Goal: Check status: Check status

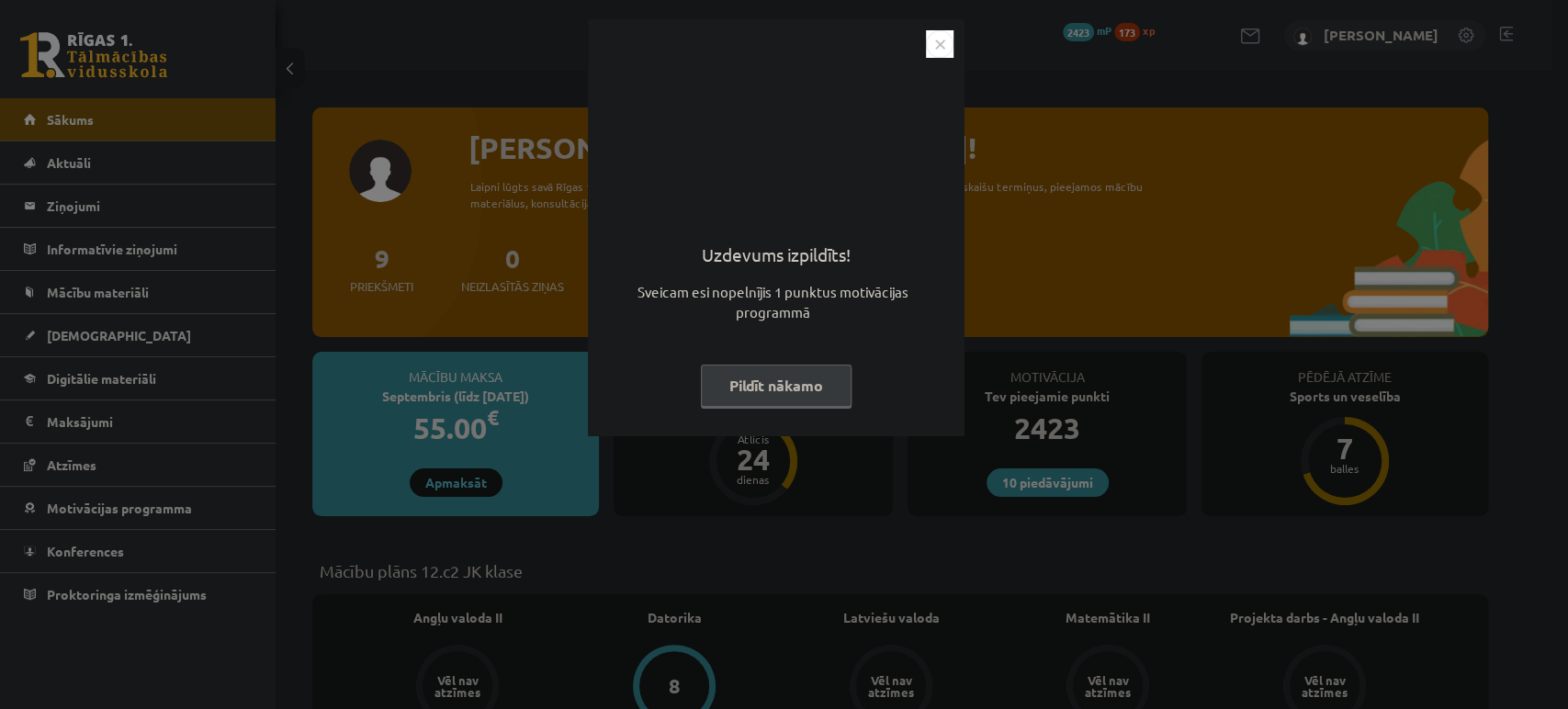
click at [816, 400] on button "Pildīt nākamo" at bounding box center [776, 386] width 151 height 42
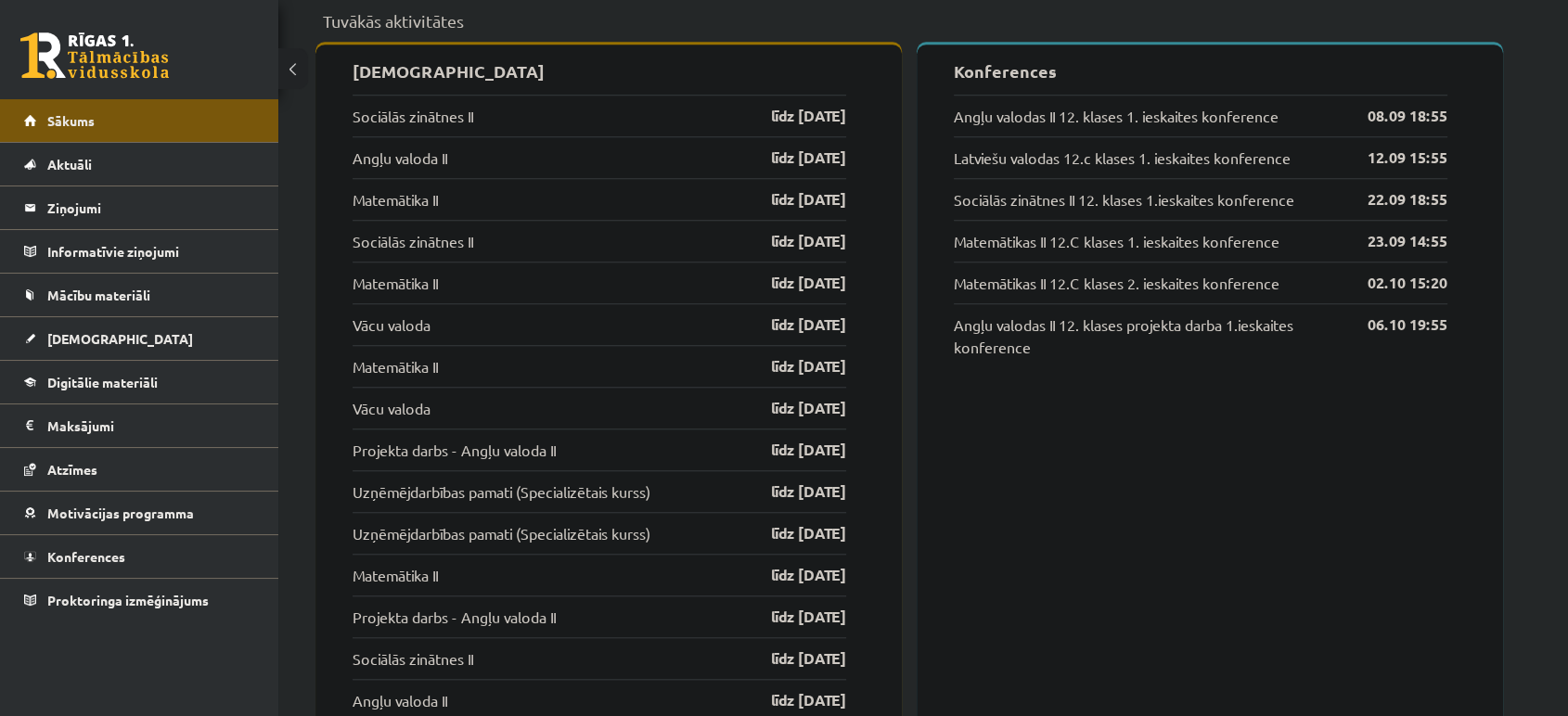
scroll to position [1492, 0]
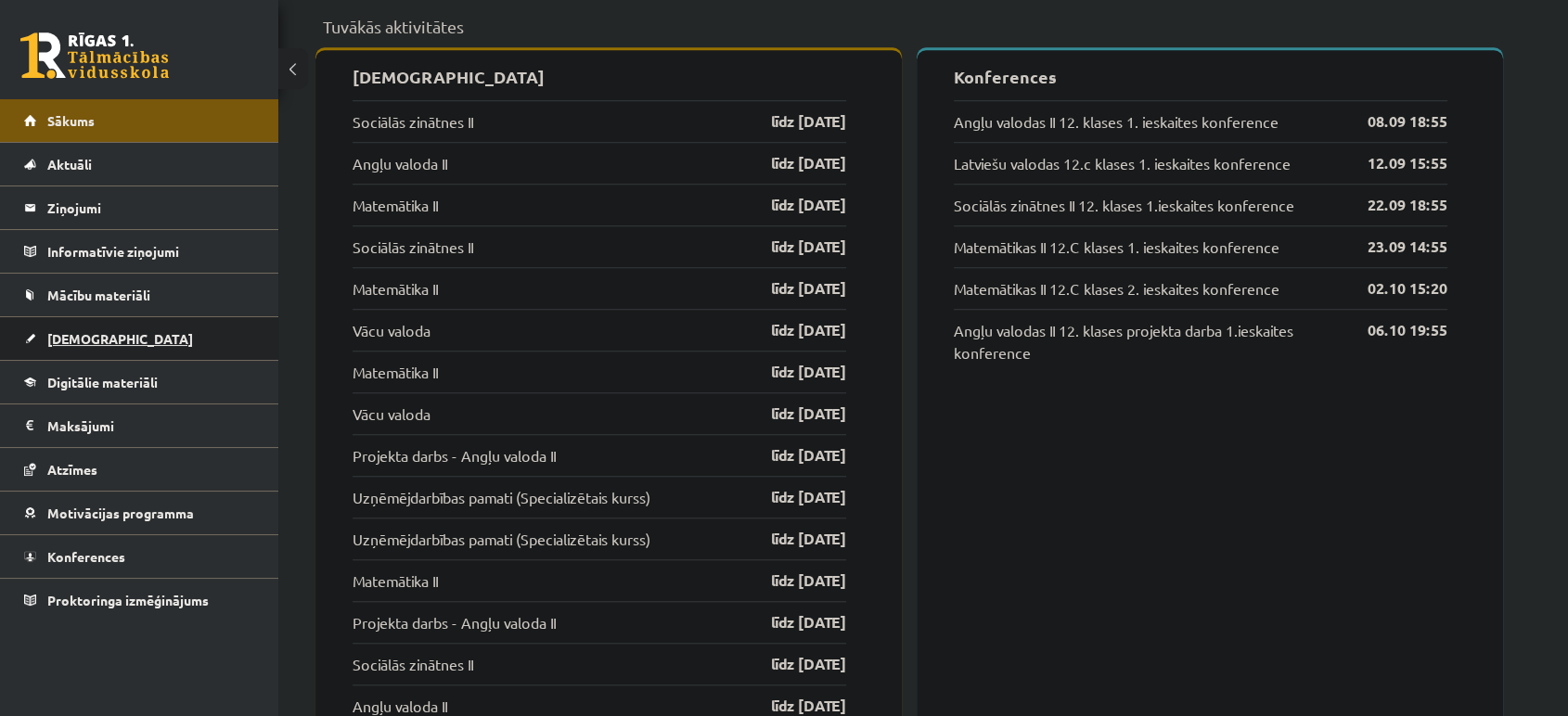
click at [118, 328] on link "[DEMOGRAPHIC_DATA]" at bounding box center [139, 338] width 231 height 43
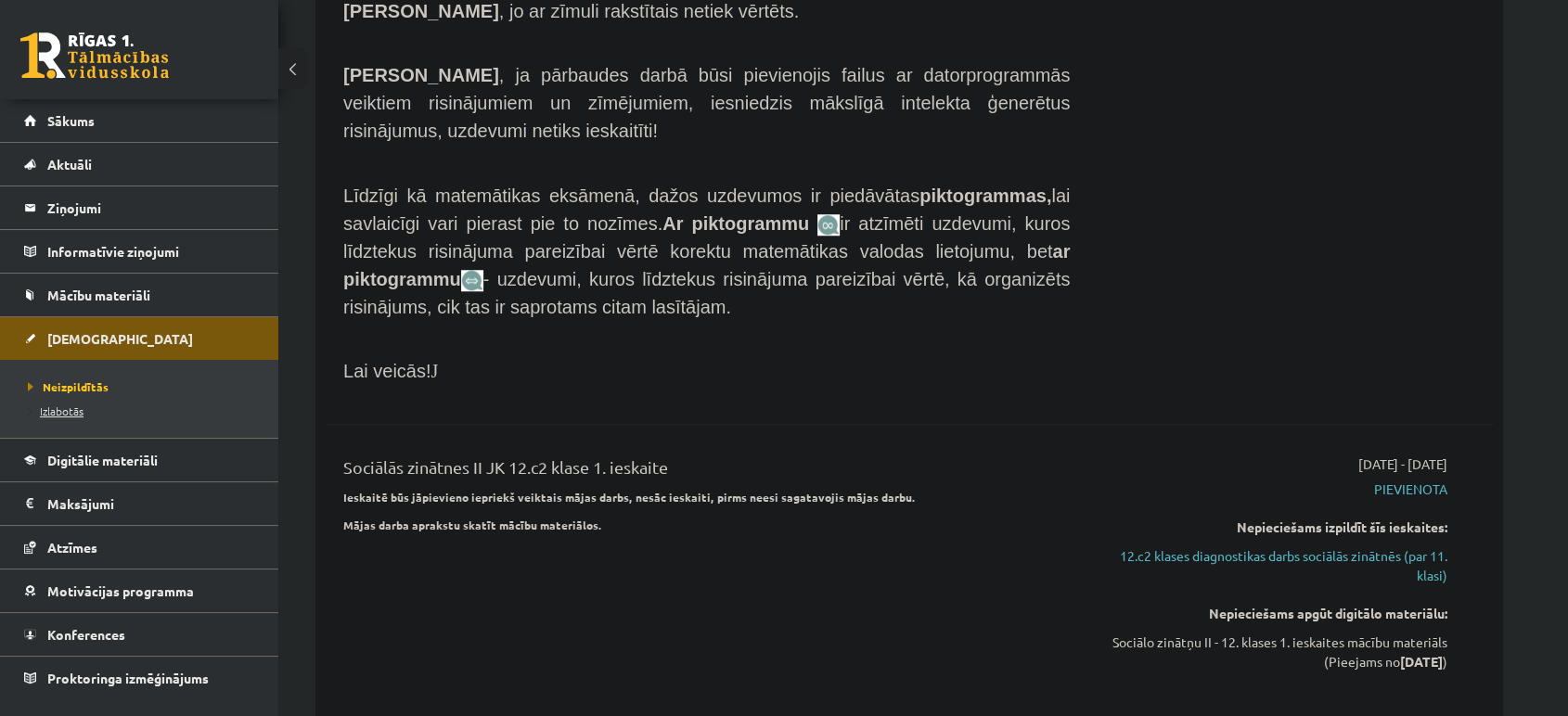
click at [89, 409] on link "Izlabotās" at bounding box center [144, 411] width 232 height 17
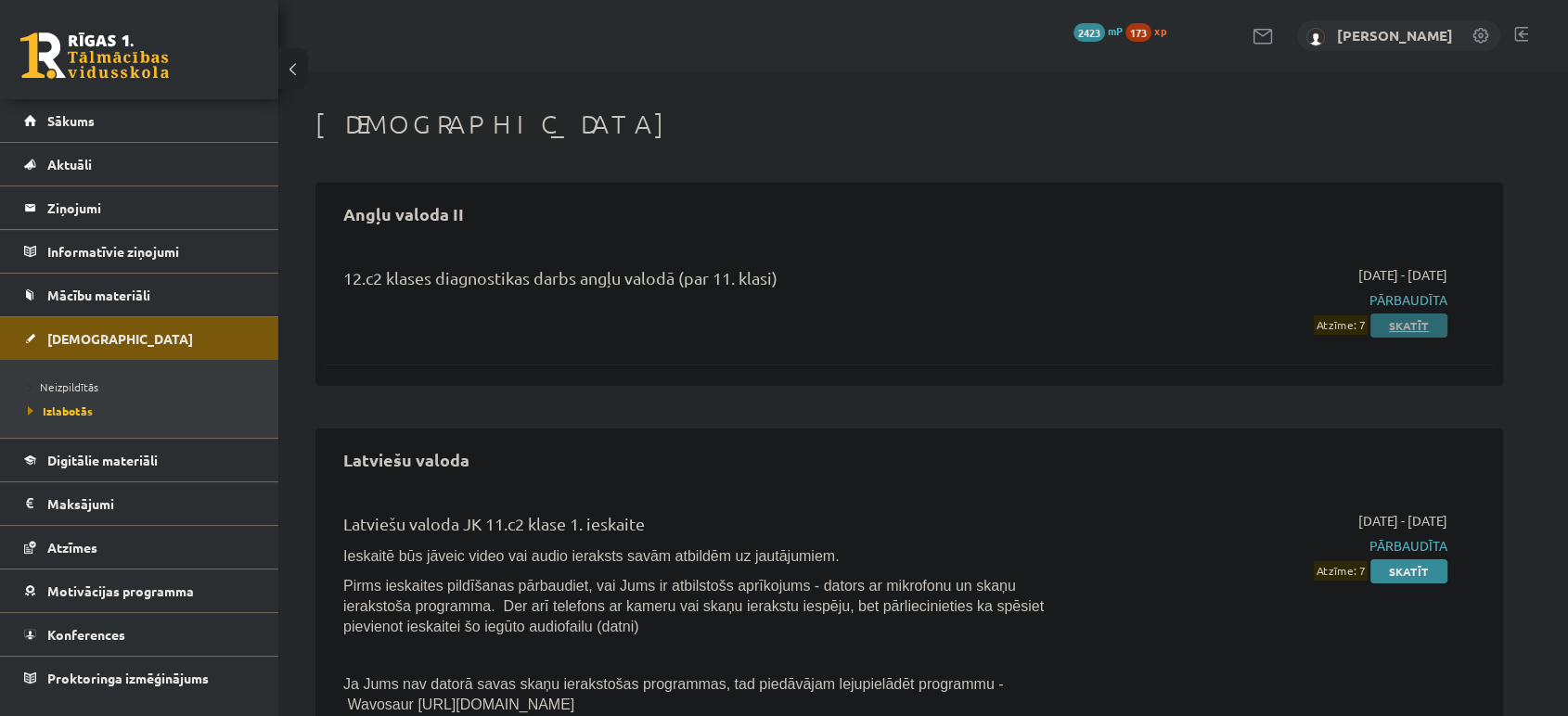
click at [1409, 313] on link "Skatīt" at bounding box center [1409, 325] width 77 height 24
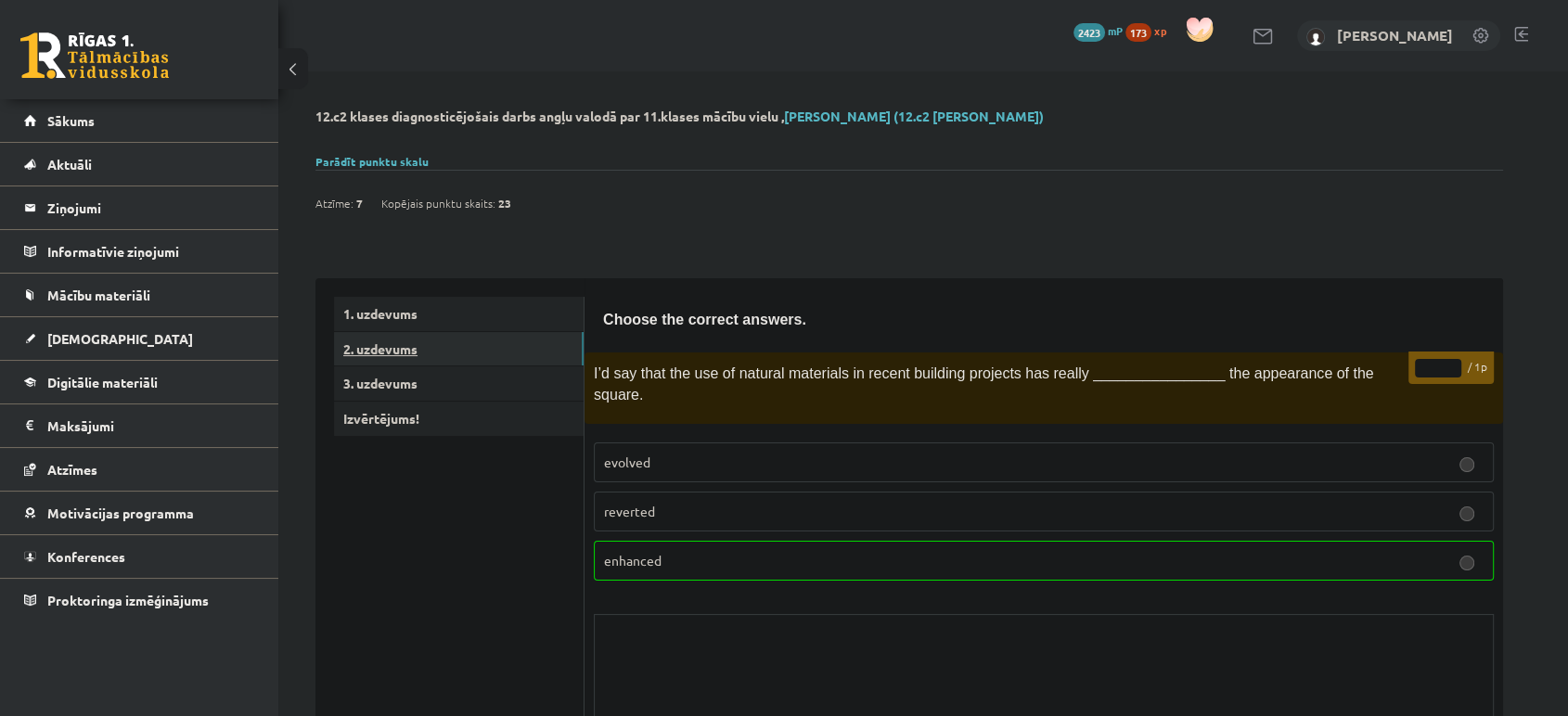
click at [376, 343] on link "2. uzdevums" at bounding box center [459, 349] width 249 height 34
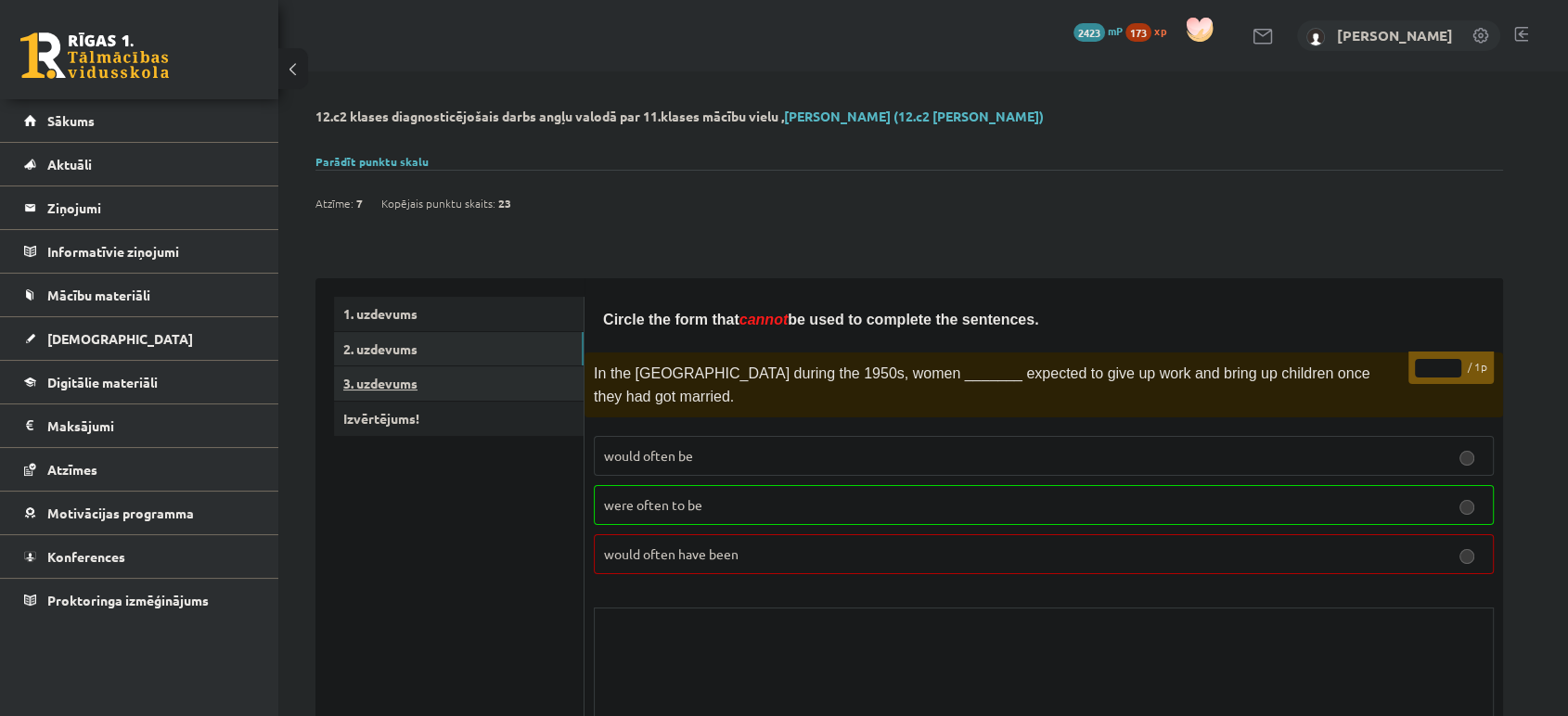
click at [383, 386] on link "3. uzdevums" at bounding box center [459, 384] width 249 height 34
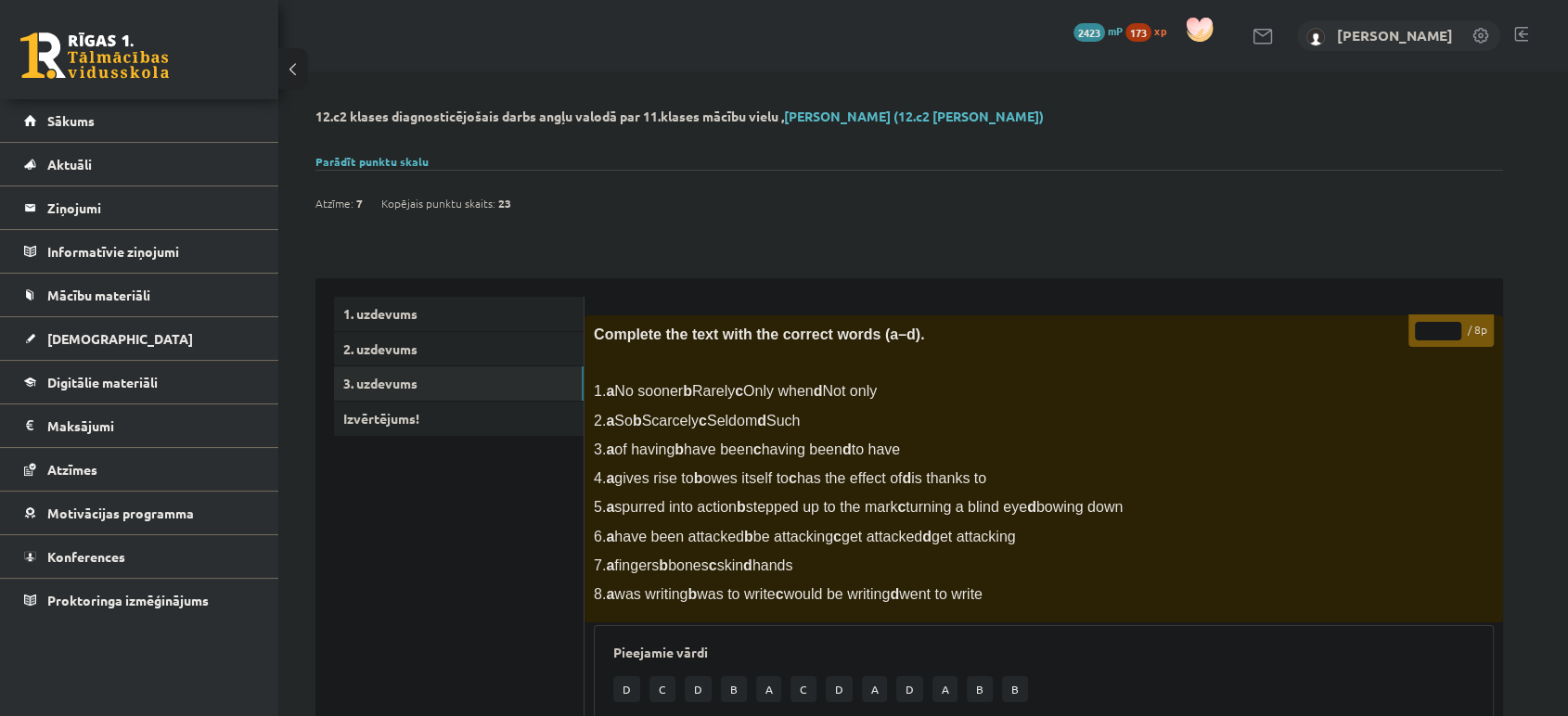
click at [95, 72] on link at bounding box center [94, 55] width 149 height 47
